Goal: Task Accomplishment & Management: Manage account settings

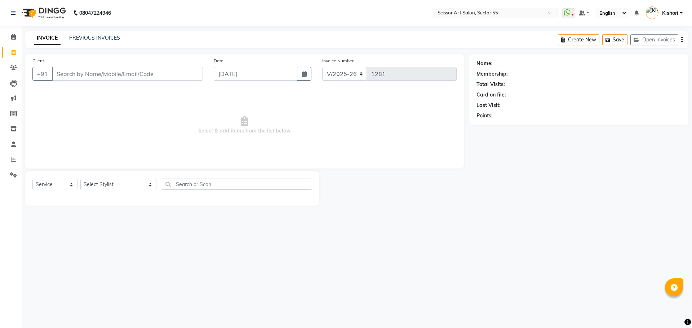
select select "4753"
select select "service"
click at [13, 67] on icon at bounding box center [13, 67] width 7 height 5
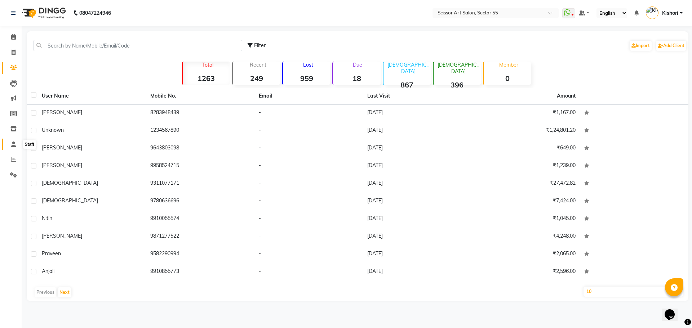
click at [11, 144] on icon at bounding box center [13, 144] width 5 height 5
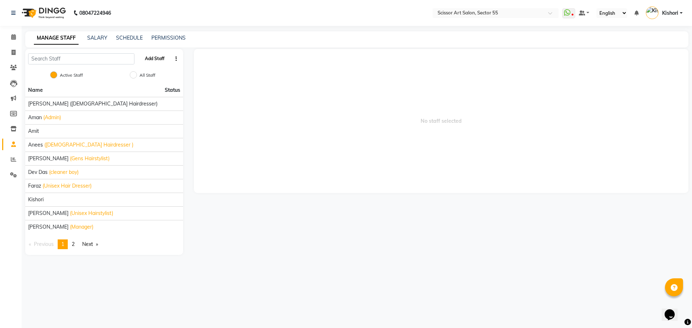
click at [147, 57] on button "Add Staff" at bounding box center [154, 59] width 25 height 12
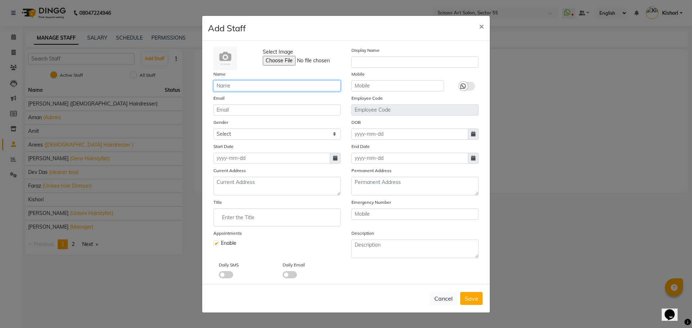
drag, startPoint x: 222, startPoint y: 86, endPoint x: 221, endPoint y: 83, distance: 3.9
click at [222, 86] on input "text" at bounding box center [276, 85] width 127 height 11
type input "[PERSON_NAME]"
click at [270, 132] on select "Select [DEMOGRAPHIC_DATA] [DEMOGRAPHIC_DATA] Other Prefer Not To Say" at bounding box center [276, 134] width 127 height 11
select select "[DEMOGRAPHIC_DATA]"
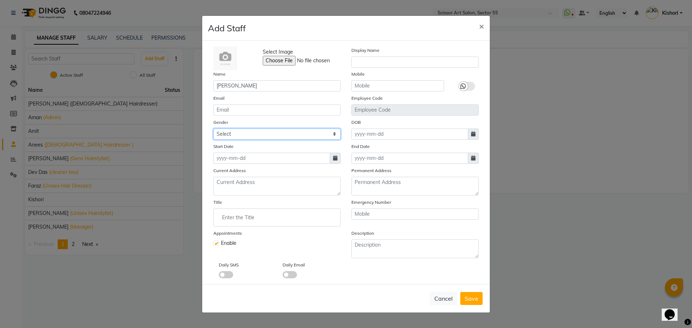
click at [213, 129] on select "Select [DEMOGRAPHIC_DATA] [DEMOGRAPHIC_DATA] Other Prefer Not To Say" at bounding box center [276, 134] width 127 height 11
click at [251, 192] on textarea at bounding box center [276, 186] width 127 height 19
click at [234, 220] on input "Enter the Title" at bounding box center [277, 217] width 121 height 14
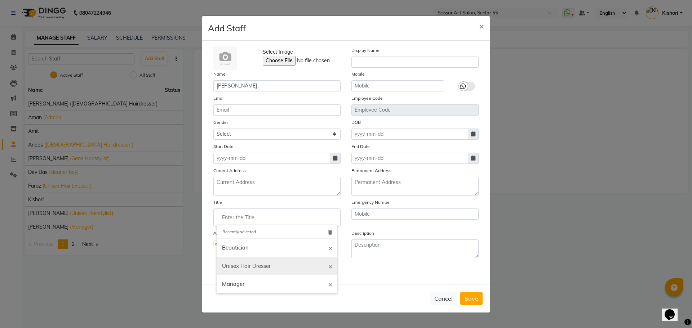
click at [251, 268] on link "Unisex Hair Dresser" at bounding box center [277, 266] width 121 height 18
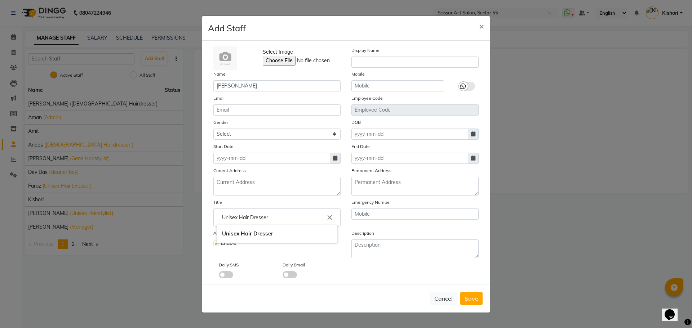
click at [271, 218] on input "Unisex Hair Dresser" at bounding box center [277, 217] width 121 height 14
click at [253, 217] on input "Unisex Hairstylist" at bounding box center [277, 217] width 121 height 14
click at [303, 219] on input "Unisex Hairstaylist" at bounding box center [277, 217] width 121 height 14
type input "Unisex Hairstaylist"
click at [340, 155] on div at bounding box center [346, 164] width 692 height 328
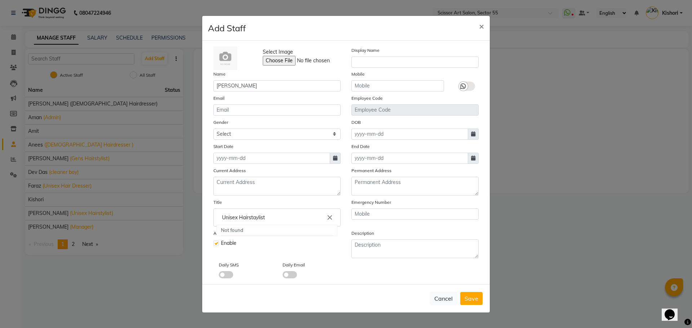
click at [340, 155] on span at bounding box center [335, 158] width 11 height 11
select select "9"
select select "2025"
click at [259, 195] on div "4" at bounding box center [256, 196] width 12 height 12
type input "[DATE]"
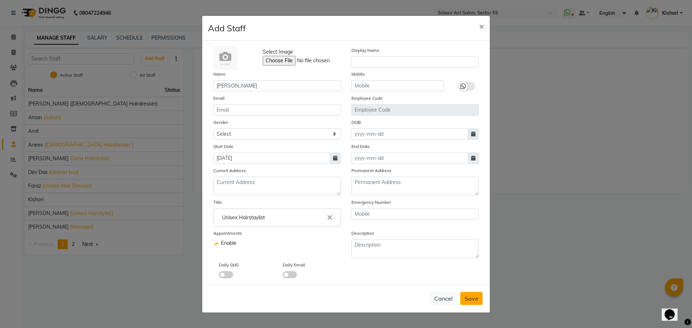
click at [472, 304] on button "Save" at bounding box center [471, 298] width 22 height 13
select select
checkbox input "false"
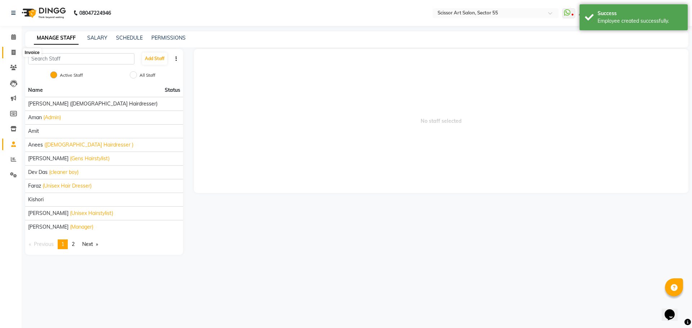
click at [13, 55] on span at bounding box center [13, 53] width 13 height 8
select select "service"
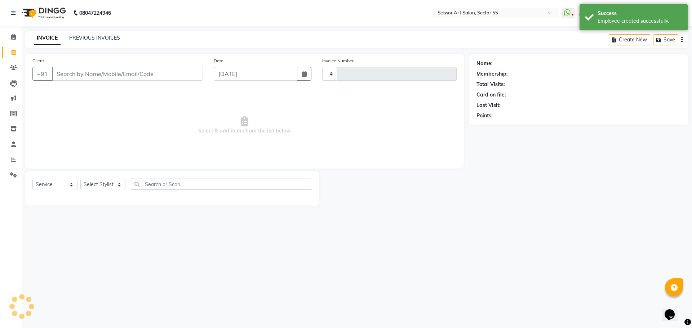
type input "1281"
select select "4753"
click at [99, 183] on select "Select Stylist" at bounding box center [102, 184] width 45 height 11
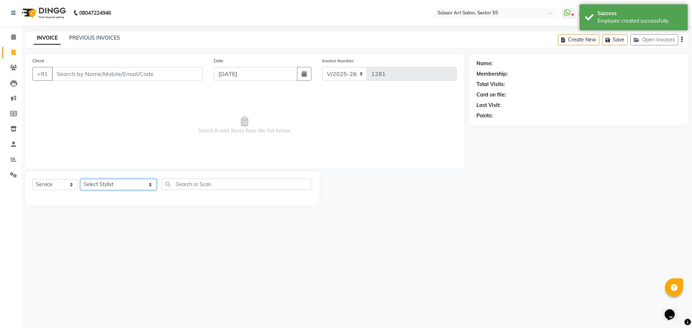
select select "90861"
click at [80, 179] on select "Select Stylist [PERSON_NAME] ([DEMOGRAPHIC_DATA] hairdresser) [PERSON_NAME] [PE…" at bounding box center [118, 184] width 76 height 11
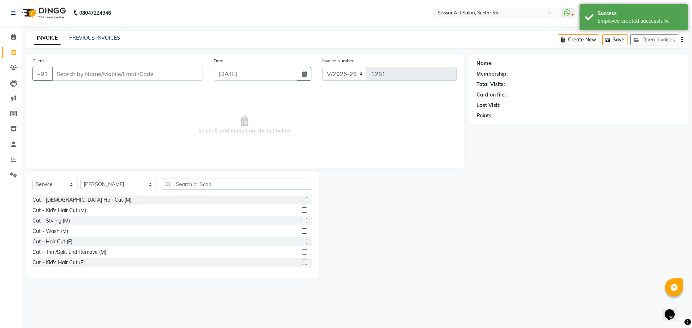
click at [302, 200] on label at bounding box center [304, 199] width 5 height 5
click at [302, 200] on input "checkbox" at bounding box center [304, 200] width 5 height 5
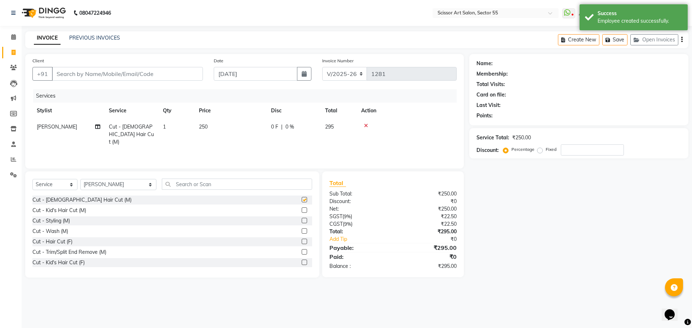
checkbox input "false"
click at [262, 186] on input "text" at bounding box center [237, 184] width 150 height 11
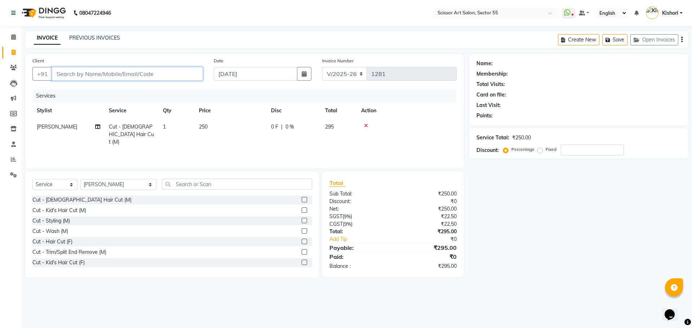
click at [84, 70] on input "Client" at bounding box center [127, 74] width 151 height 14
type input "8"
type input "0"
type input "8809604109"
click at [179, 77] on button "Add Client" at bounding box center [184, 74] width 37 height 14
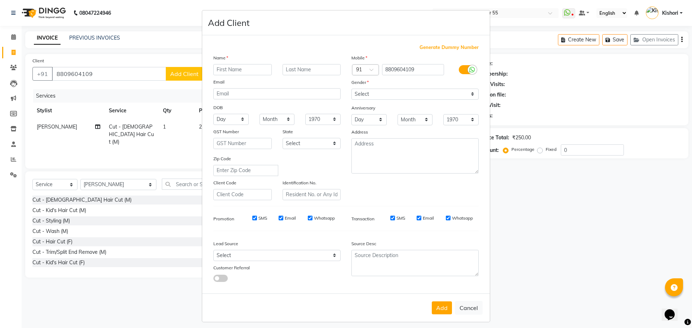
click at [237, 65] on input "text" at bounding box center [242, 69] width 58 height 11
type input "S"
type input "Aryan"
click at [299, 65] on input "text" at bounding box center [312, 69] width 58 height 11
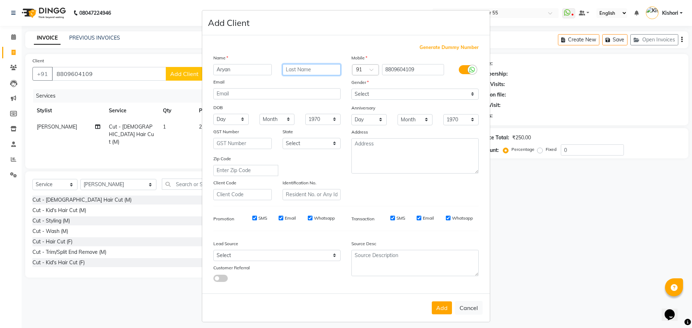
click at [299, 65] on input "text" at bounding box center [312, 69] width 58 height 11
type input "[PERSON_NAME]"
click at [365, 90] on select "Select [DEMOGRAPHIC_DATA] [DEMOGRAPHIC_DATA] Other Prefer Not To Say" at bounding box center [414, 94] width 127 height 11
select select "[DEMOGRAPHIC_DATA]"
click at [351, 89] on select "Select [DEMOGRAPHIC_DATA] [DEMOGRAPHIC_DATA] Other Prefer Not To Say" at bounding box center [414, 94] width 127 height 11
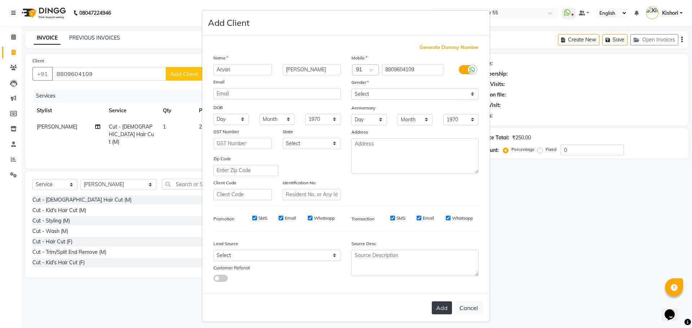
click at [436, 309] on button "Add" at bounding box center [442, 308] width 20 height 13
select select
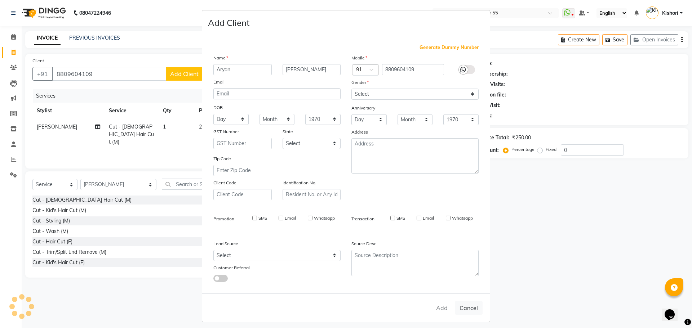
select select
checkbox input "false"
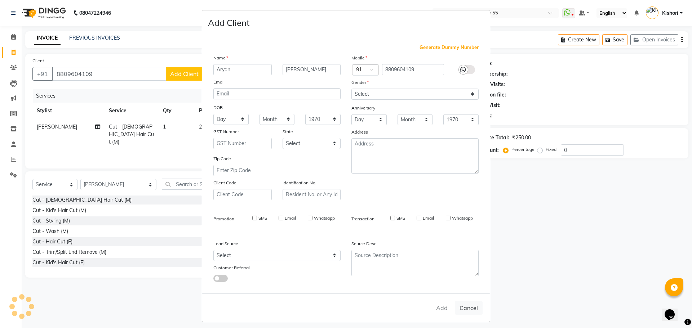
checkbox input "false"
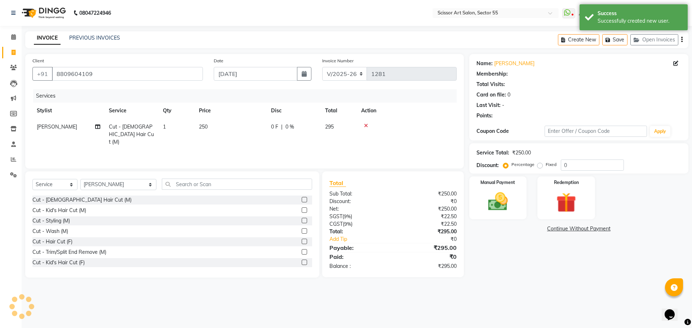
select select "1: Object"
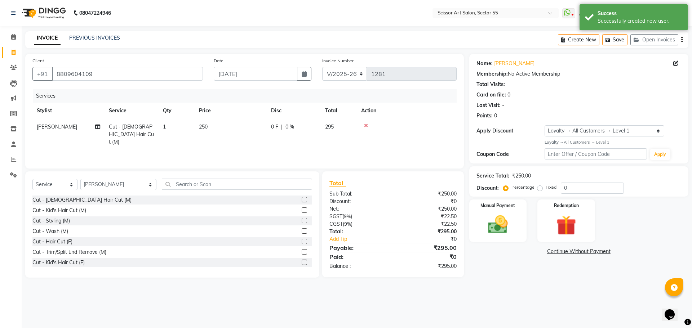
click at [208, 124] on td "250" at bounding box center [231, 134] width 72 height 31
select select "90861"
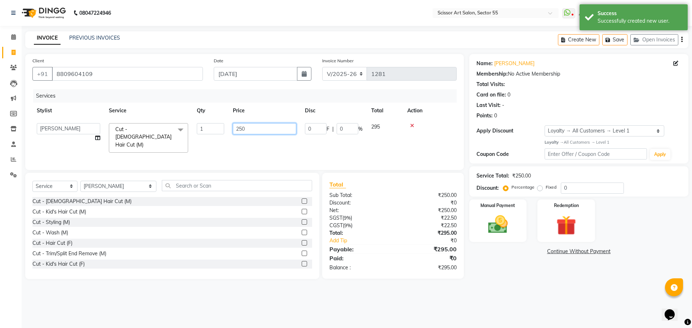
click at [250, 127] on input "250" at bounding box center [264, 128] width 63 height 11
type input "2"
type input "200"
click at [501, 303] on div "08047224946 Select Location × Scissor Art Salon, Sector 55 WhatsApp Status ✕ St…" at bounding box center [346, 164] width 692 height 328
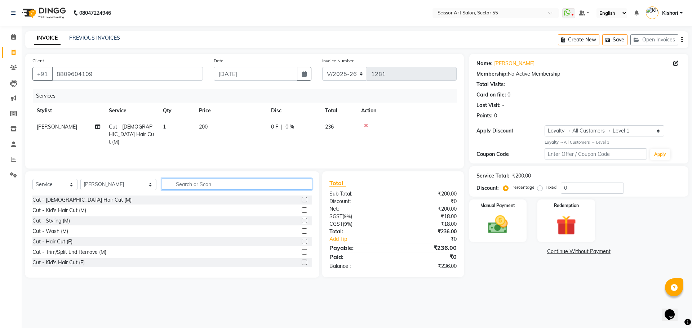
click at [182, 187] on input "text" at bounding box center [237, 184] width 150 height 11
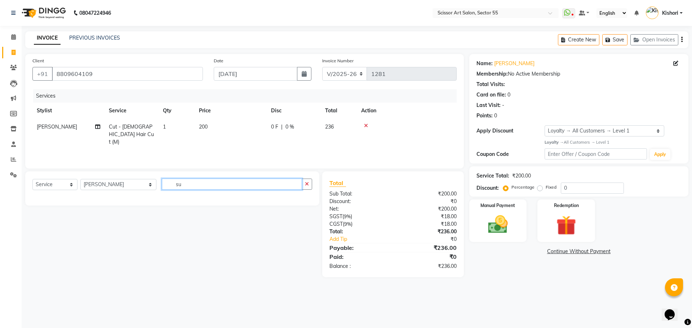
type input "s"
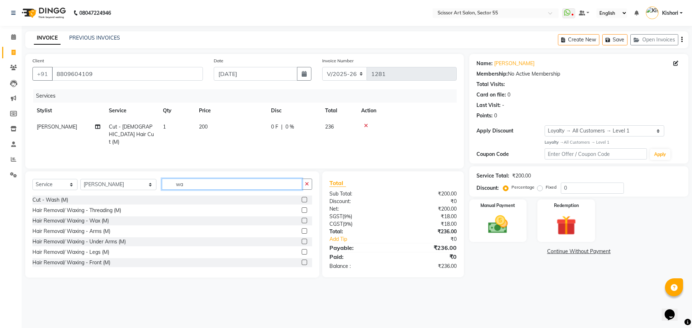
type input "wa"
click at [302, 200] on label at bounding box center [304, 199] width 5 height 5
click at [302, 200] on input "checkbox" at bounding box center [304, 200] width 5 height 5
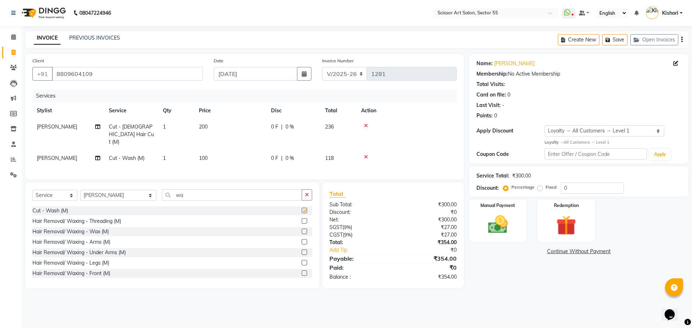
click at [300, 200] on div "Select Service Product Membership Package Voucher Prepaid Gift Card Select Styl…" at bounding box center [172, 198] width 280 height 17
checkbox input "false"
click at [108, 190] on select "Select Stylist [PERSON_NAME] ([DEMOGRAPHIC_DATA] hairdresser) [PERSON_NAME] [PE…" at bounding box center [118, 195] width 76 height 11
select select "34612"
click at [80, 190] on select "Select Stylist [PERSON_NAME] ([DEMOGRAPHIC_DATA] hairdresser) [PERSON_NAME] [PE…" at bounding box center [118, 195] width 76 height 11
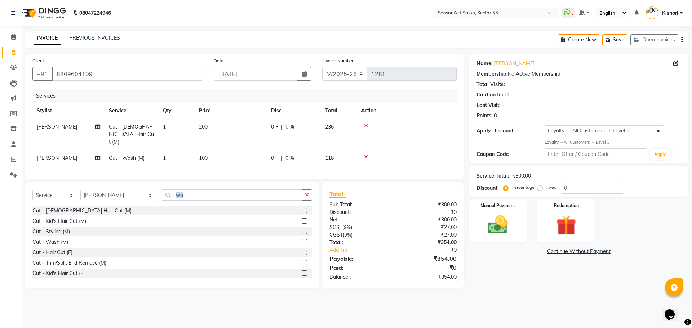
click at [206, 155] on span "100" at bounding box center [203, 158] width 9 height 6
select select "90861"
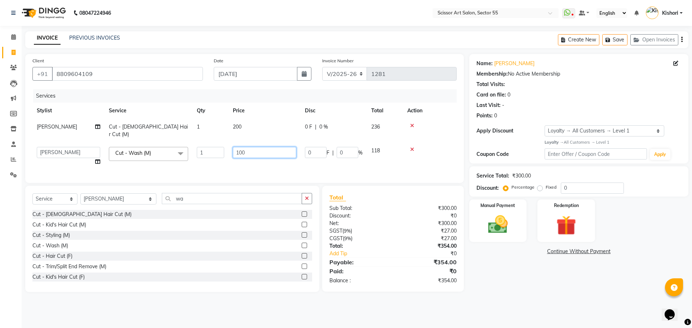
drag, startPoint x: 243, startPoint y: 148, endPoint x: 248, endPoint y: 145, distance: 5.7
click at [247, 147] on input "100" at bounding box center [264, 152] width 63 height 11
click at [248, 147] on input "100" at bounding box center [264, 152] width 63 height 11
type input "1"
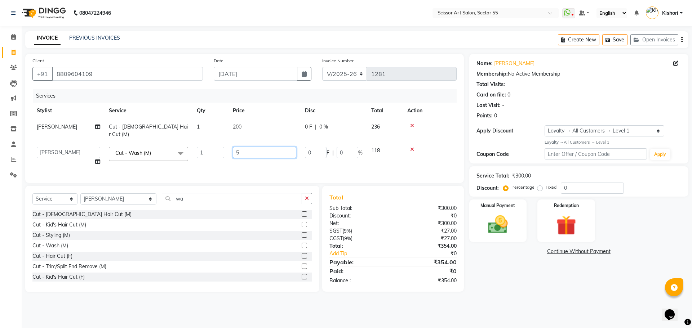
type input "50"
click at [514, 290] on main "INVOICE PREVIOUS INVOICES Create New Save Open Invoices Client [PHONE_NUMBER] D…" at bounding box center [357, 167] width 670 height 272
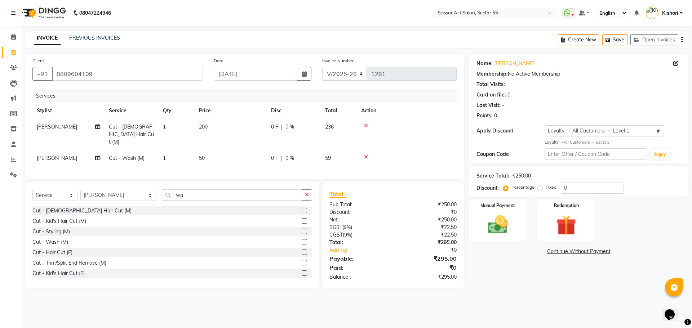
click at [53, 155] on span "[PERSON_NAME]" at bounding box center [57, 158] width 40 height 6
select select "90861"
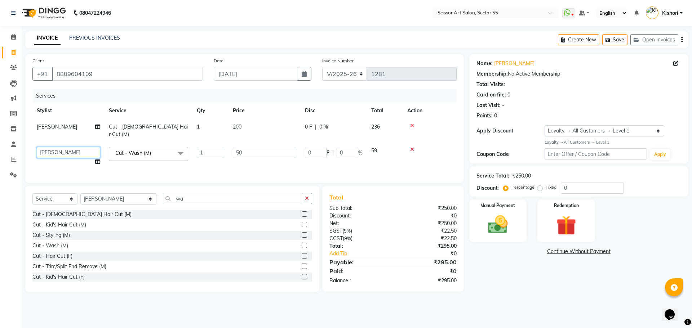
click at [60, 147] on select "[PERSON_NAME] ([DEMOGRAPHIC_DATA] hairdresser) [PERSON_NAME] [PERSON_NAME] Dev …" at bounding box center [68, 152] width 63 height 11
select select "34612"
click at [510, 284] on div "Name: [PERSON_NAME] Membership: No Active Membership Total Visits: Card on file…" at bounding box center [581, 173] width 225 height 238
click at [505, 223] on img at bounding box center [498, 225] width 34 height 24
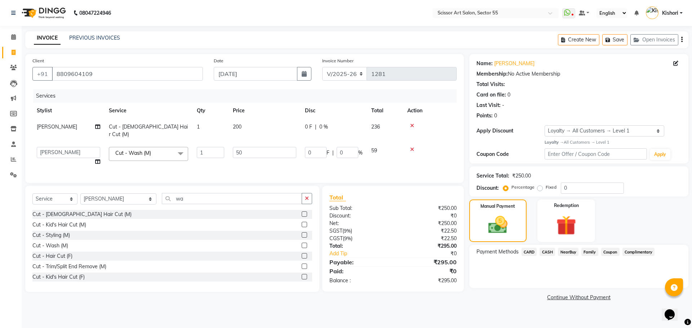
click at [530, 250] on span "CARD" at bounding box center [528, 252] width 15 height 8
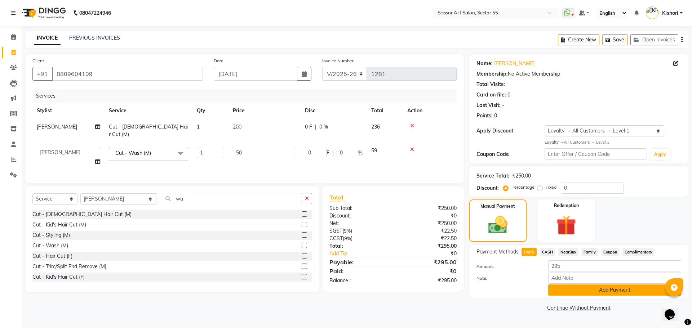
click at [579, 289] on button "Add Payment" at bounding box center [614, 290] width 133 height 11
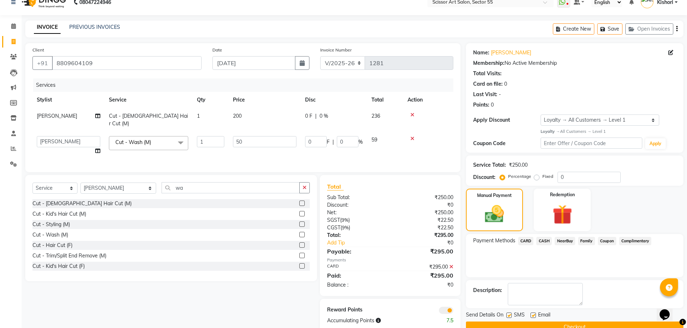
scroll to position [26, 0]
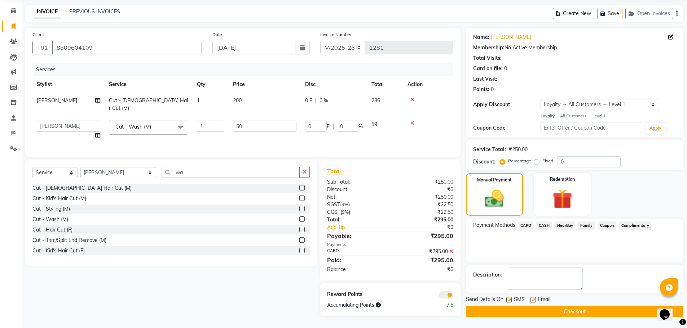
click at [489, 311] on button "Checkout" at bounding box center [574, 311] width 217 height 11
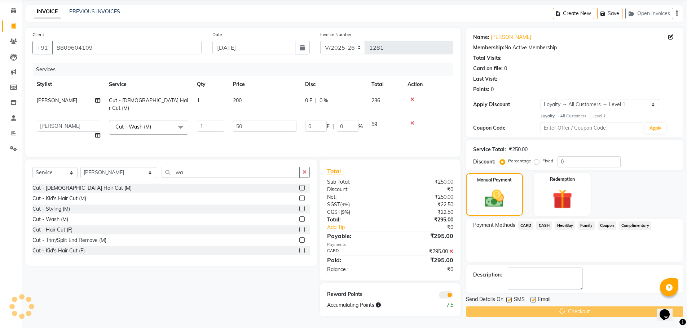
click at [489, 311] on div "Checkout" at bounding box center [574, 311] width 217 height 11
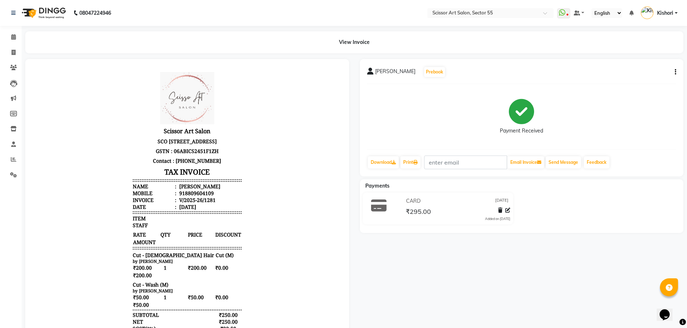
click at [679, 70] on div "[PERSON_NAME] Prebook Payment Received Download Print Email Invoice Send Messag…" at bounding box center [522, 117] width 324 height 117
click at [675, 72] on icon "button" at bounding box center [674, 72] width 1 height 0
click at [638, 79] on div "Edit Invoice" at bounding box center [638, 81] width 49 height 9
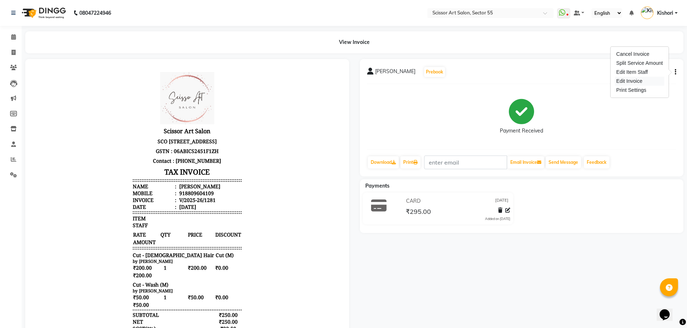
select select "service"
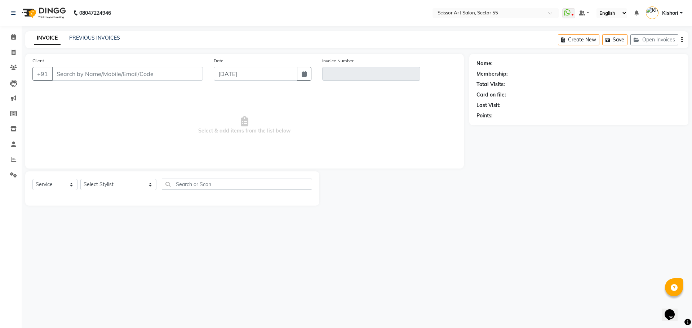
type input "8809604109"
type input "V/2025-26/1281"
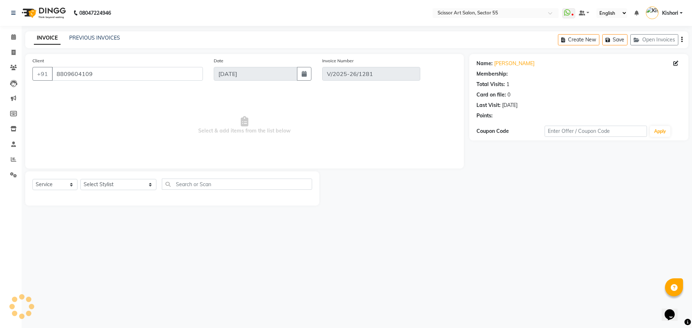
select select "1: Object"
select select "select"
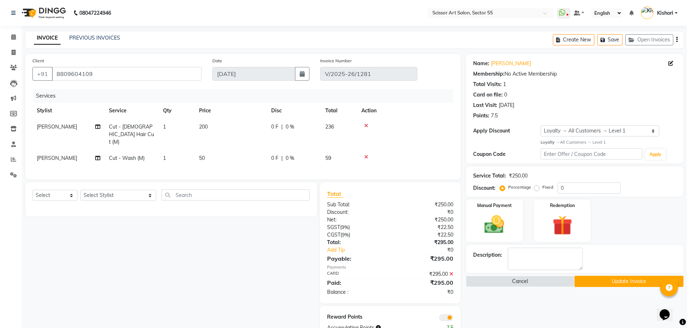
click at [607, 283] on button "Update Invoice" at bounding box center [628, 281] width 109 height 11
click at [608, 278] on div "Cancel Update Invoice" at bounding box center [574, 281] width 217 height 11
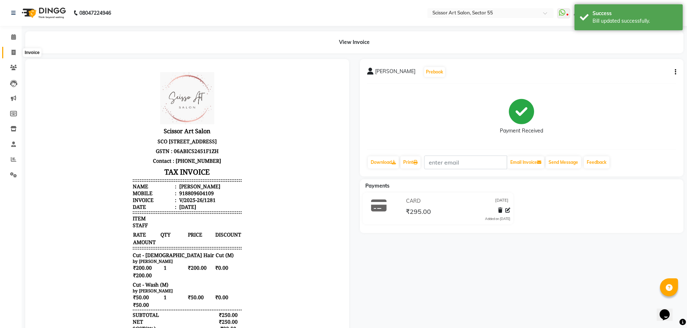
drag, startPoint x: 13, startPoint y: 52, endPoint x: 18, endPoint y: 53, distance: 4.7
click at [13, 52] on icon at bounding box center [14, 52] width 4 height 5
select select "service"
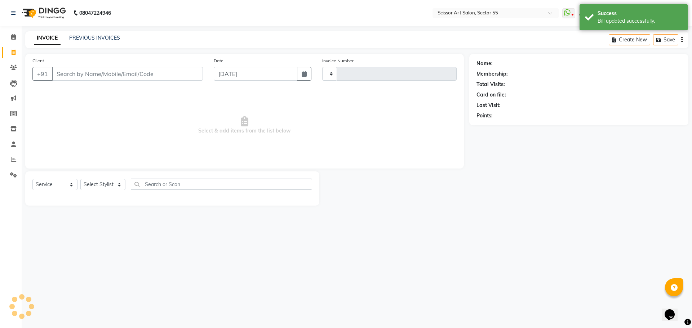
type input "1282"
select select "4753"
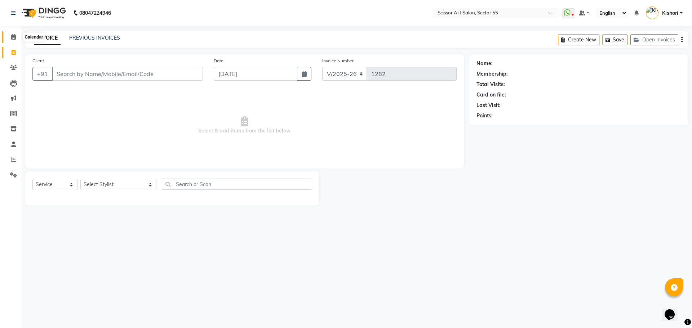
click at [12, 37] on icon at bounding box center [13, 36] width 5 height 5
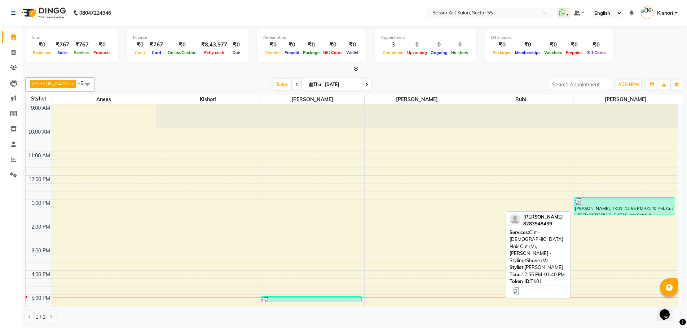
click at [625, 206] on div "[PERSON_NAME], TK01, 12:55 PM-01:40 PM, Cut - [DEMOGRAPHIC_DATA] Hair Cut (M),[…" at bounding box center [624, 206] width 100 height 17
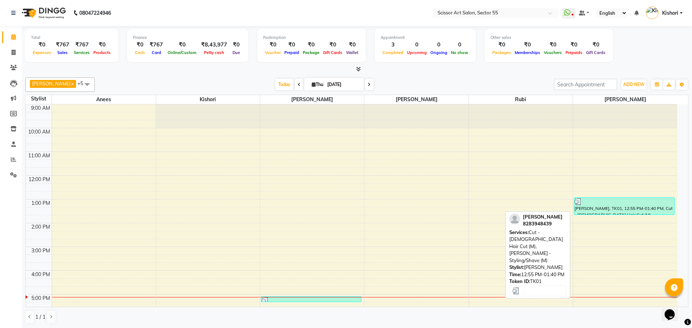
select select "3"
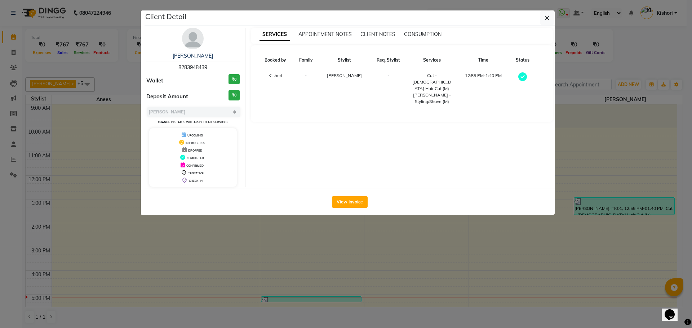
click at [341, 189] on div "View Invoice" at bounding box center [350, 202] width 410 height 26
click at [354, 242] on ngb-modal-window "Client Detail [PERSON_NAME] 8283948439 Wallet ₹0 Deposit Amount ₹0 Select MARK …" at bounding box center [346, 164] width 692 height 328
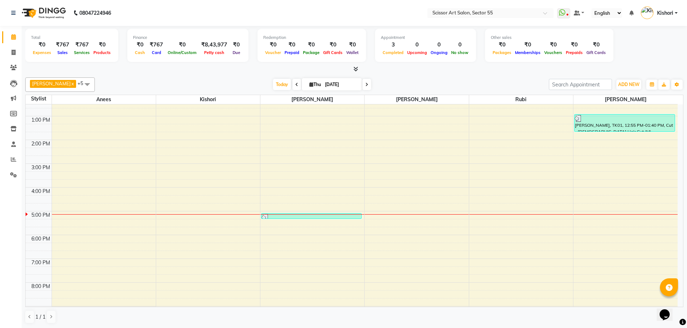
scroll to position [106, 0]
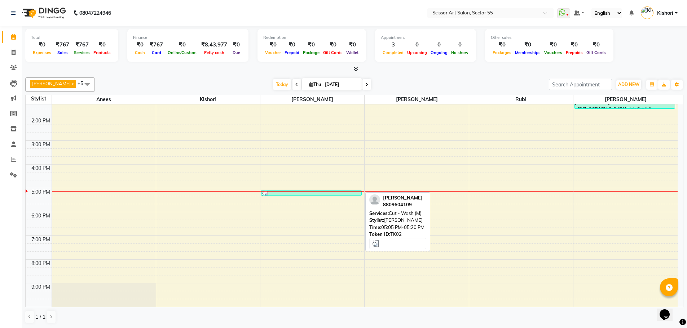
click at [351, 195] on div at bounding box center [311, 194] width 99 height 7
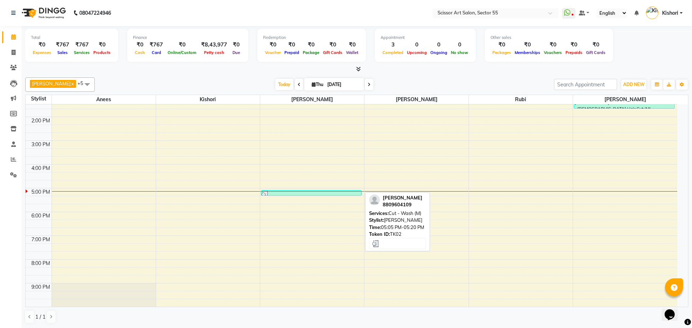
select select "3"
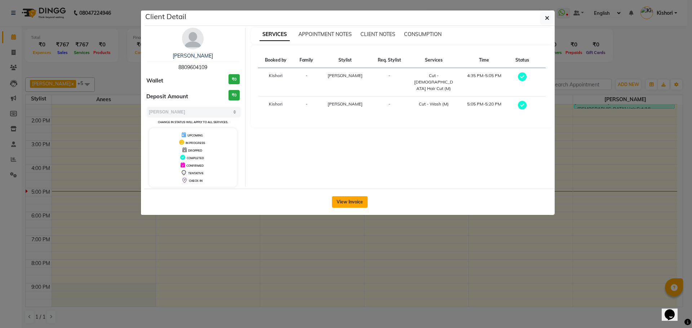
click at [346, 197] on button "View Invoice" at bounding box center [350, 202] width 36 height 12
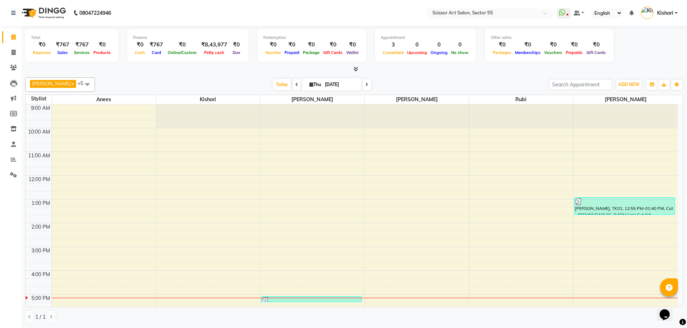
click at [80, 83] on span at bounding box center [87, 84] width 14 height 14
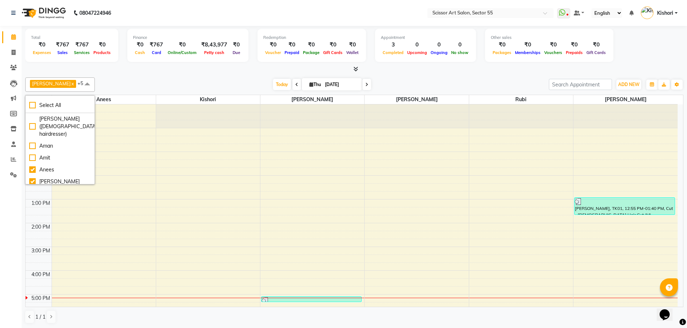
scroll to position [14, 0]
drag, startPoint x: 81, startPoint y: 152, endPoint x: 82, endPoint y: 166, distance: 14.1
click at [82, 164] on div "9:00 AM 10:00 AM 11:00 AM 12:00 PM 1:00 PM 2:00 PM 3:00 PM 4:00 PM 5:00 PM 6:00…" at bounding box center [352, 259] width 652 height 309
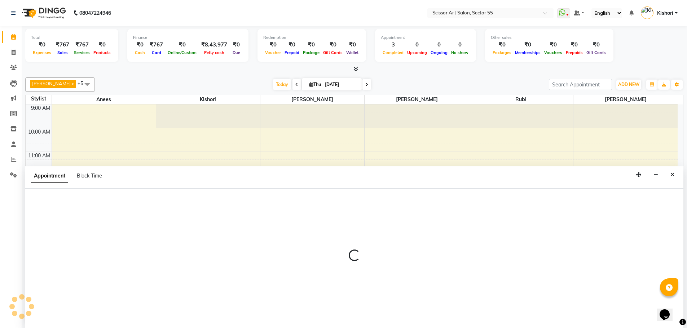
scroll to position [0, 0]
select select "29037"
select select "tentative"
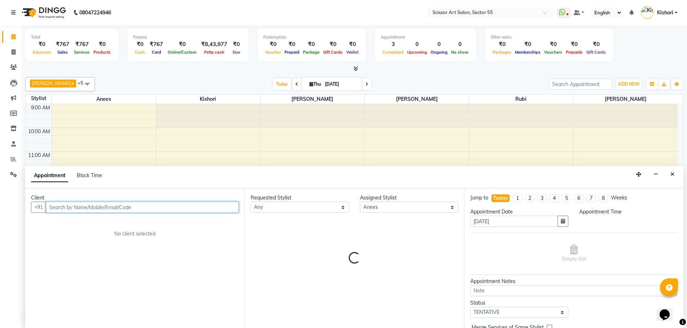
select select "660"
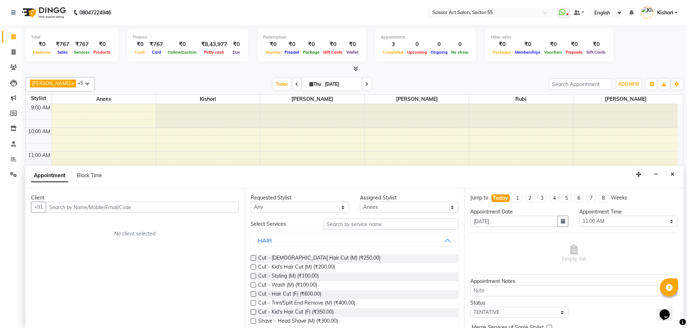
click at [80, 82] on span at bounding box center [87, 84] width 14 height 14
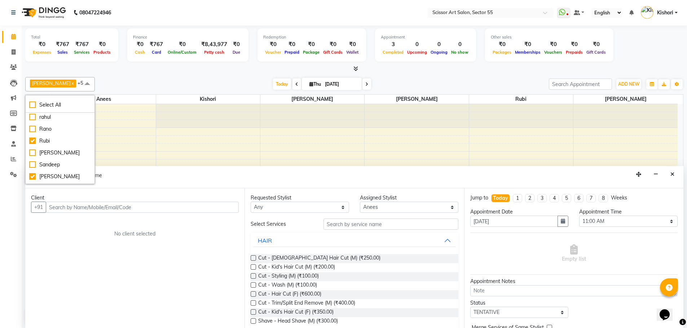
scroll to position [163, 0]
click at [32, 134] on div "[PERSON_NAME]" at bounding box center [60, 130] width 62 height 8
checkbox input "true"
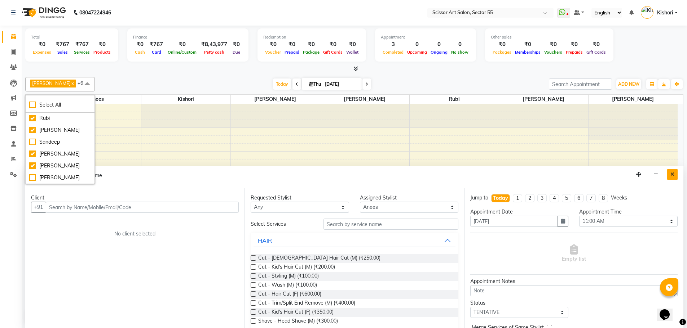
click at [674, 174] on icon "Close" at bounding box center [672, 174] width 4 height 5
